Goal: Transaction & Acquisition: Subscribe to service/newsletter

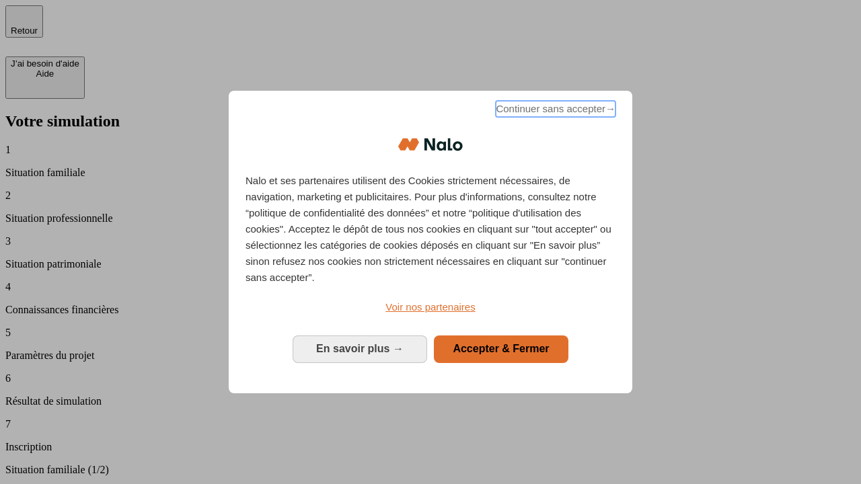
click at [554, 111] on span "Continuer sans accepter →" at bounding box center [556, 109] width 120 height 16
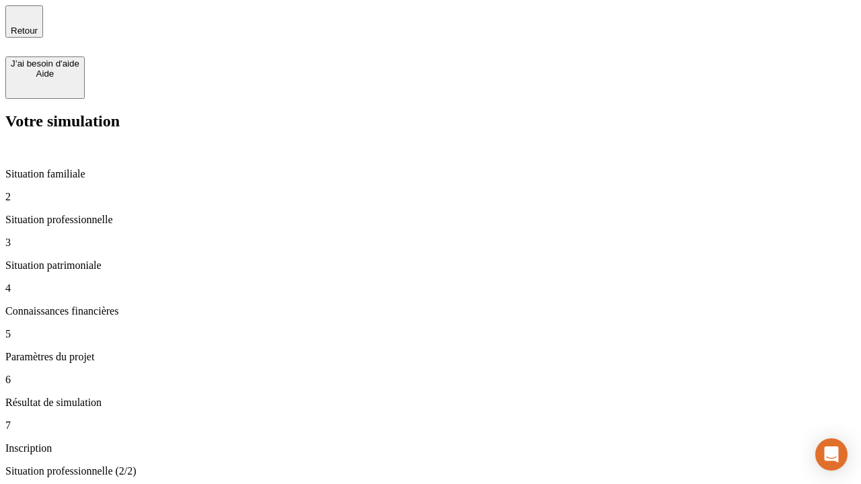
type input "30 000"
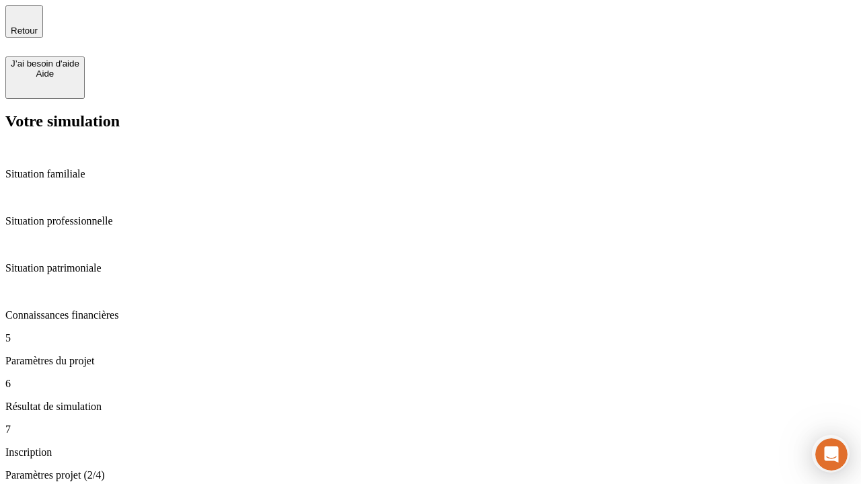
type input "25"
type input "64"
type input "1 000"
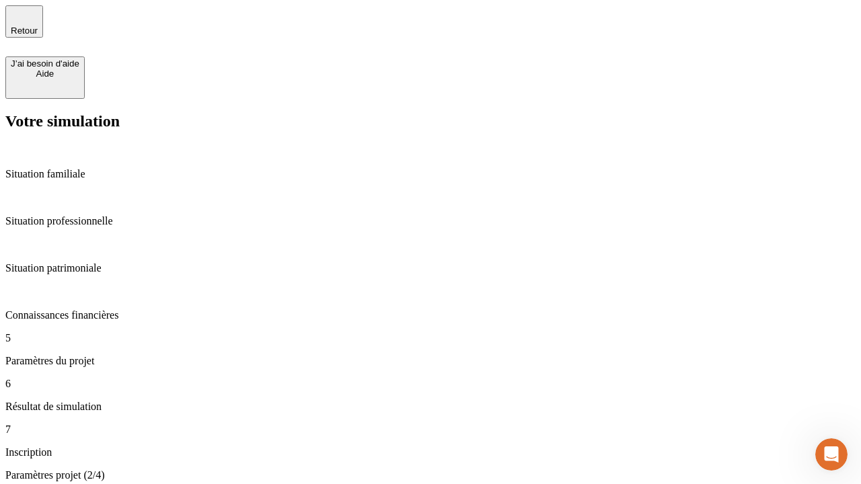
type input "640"
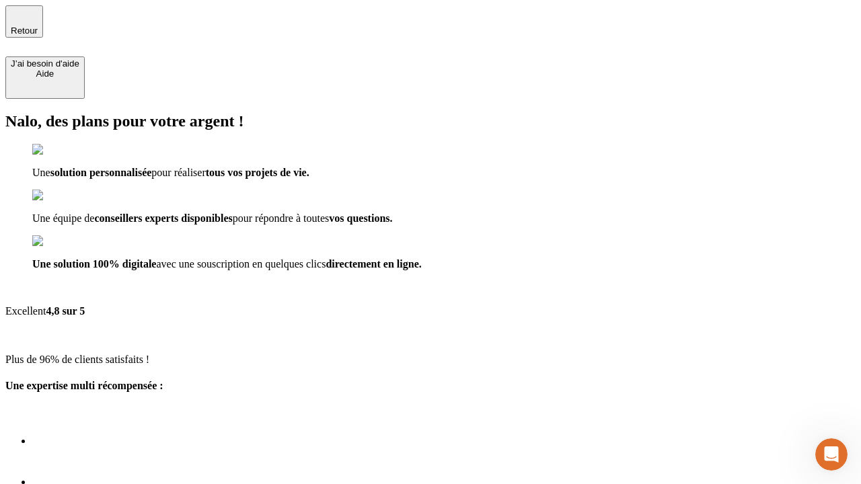
type input "[EMAIL_ADDRESS][PERSON_NAME][DOMAIN_NAME]"
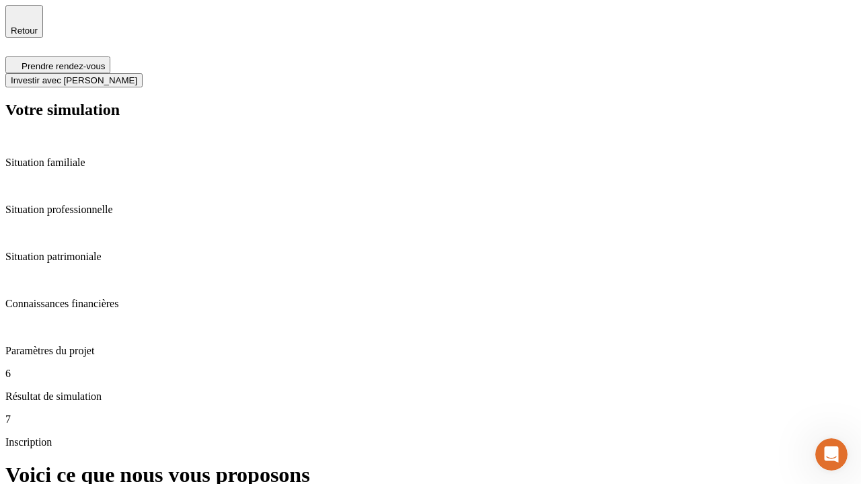
click at [137, 75] on span "Investir avec [PERSON_NAME]" at bounding box center [74, 80] width 126 height 10
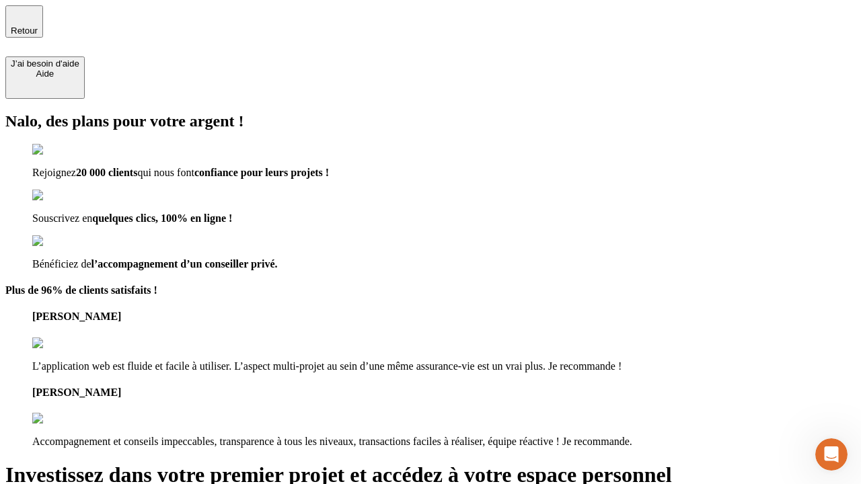
type input "[EMAIL_ADDRESS][PERSON_NAME][DOMAIN_NAME]"
